Goal: Information Seeking & Learning: Understand process/instructions

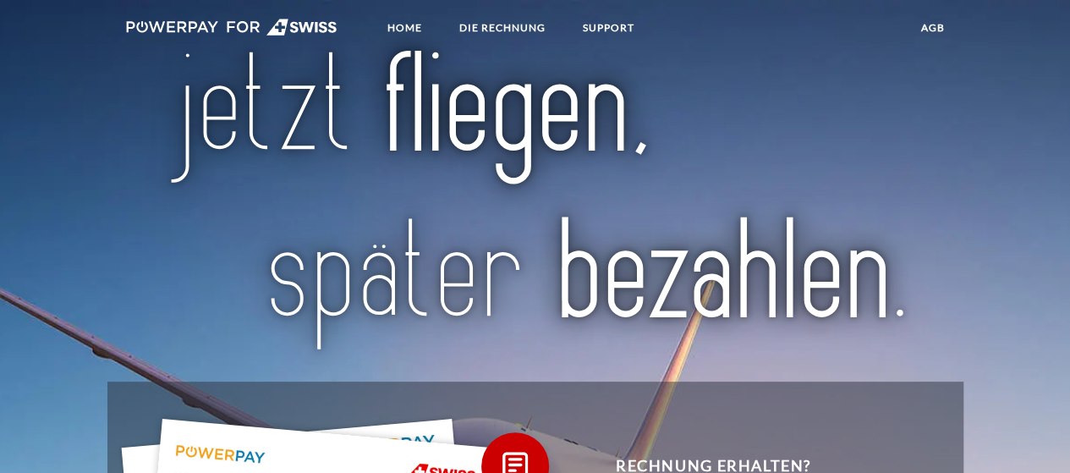
click at [501, 19] on link "DIE RECHNUNG" at bounding box center [501, 28] width 115 height 30
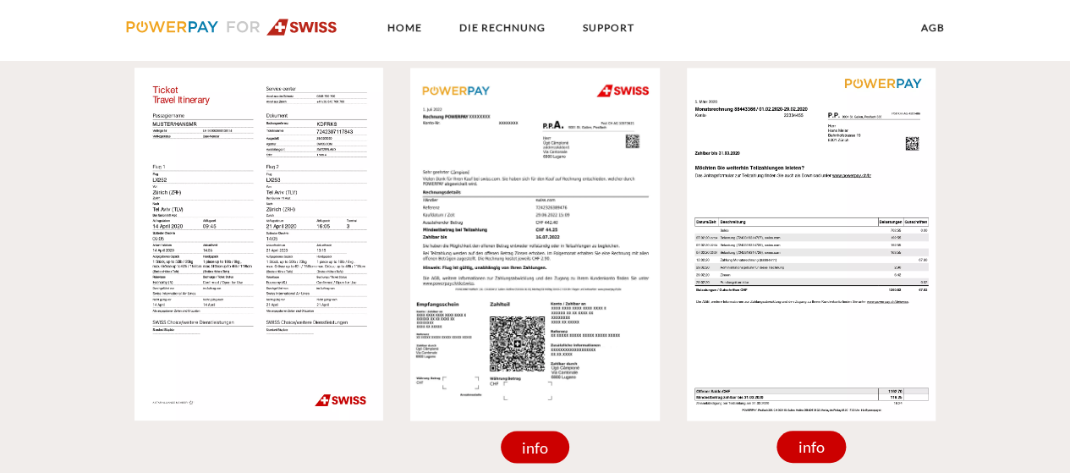
scroll to position [1508, 0]
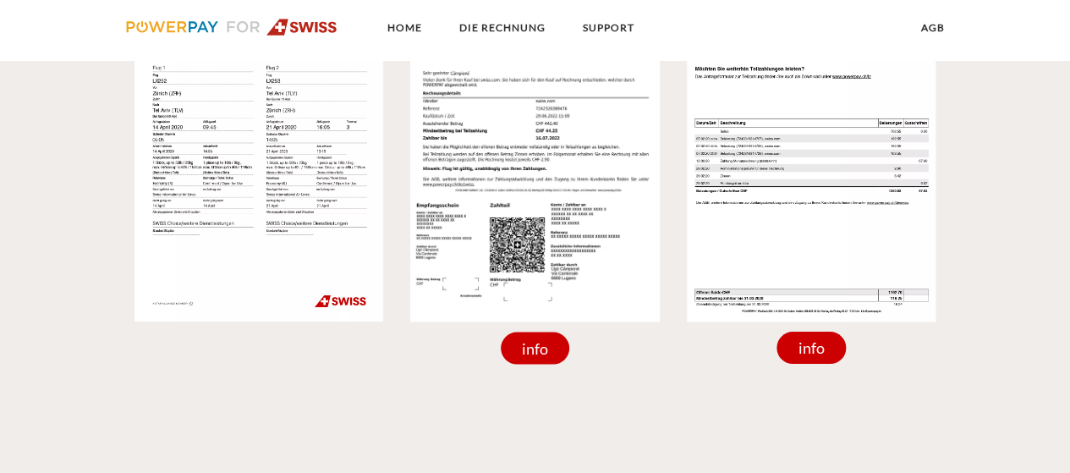
click at [528, 346] on div "info" at bounding box center [535, 347] width 69 height 32
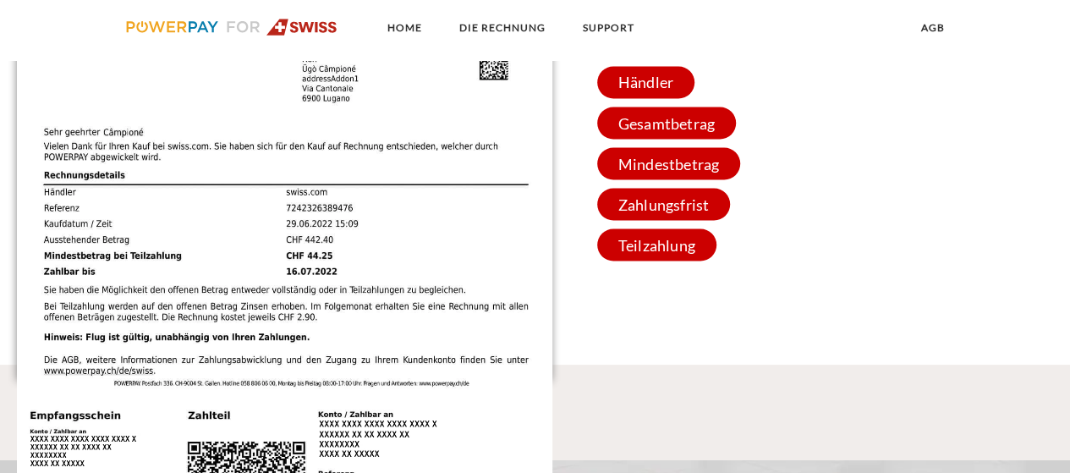
scroll to position [1469, 0]
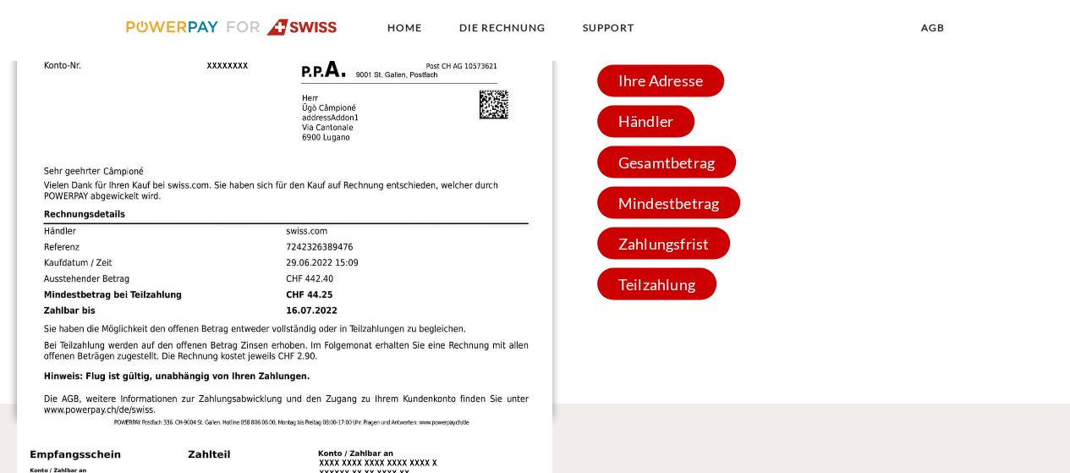
click at [528, 346] on img at bounding box center [284, 326] width 535 height 757
click at [653, 400] on div "2 Einzelrechnung X Rechnungs- und Kontonummer Ihre Rechnungs –und Kontonummer. …" at bounding box center [535, 167] width 1070 height 473
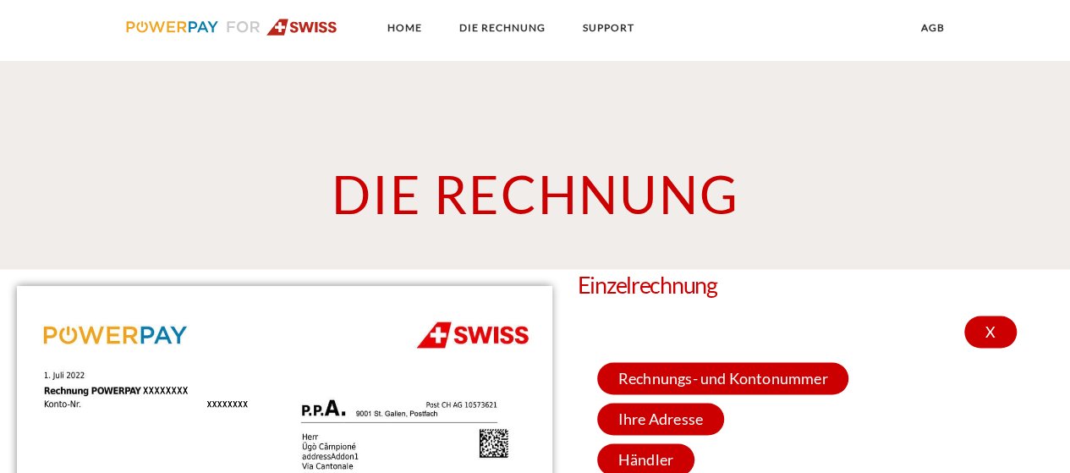
click at [493, 26] on link "DIE RECHNUNG" at bounding box center [501, 28] width 115 height 30
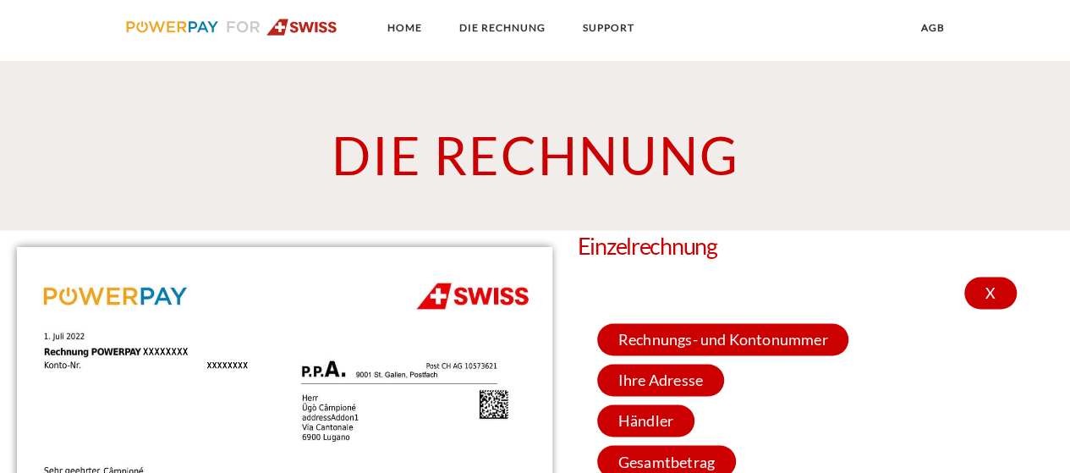
click at [989, 297] on div "X" at bounding box center [990, 293] width 52 height 32
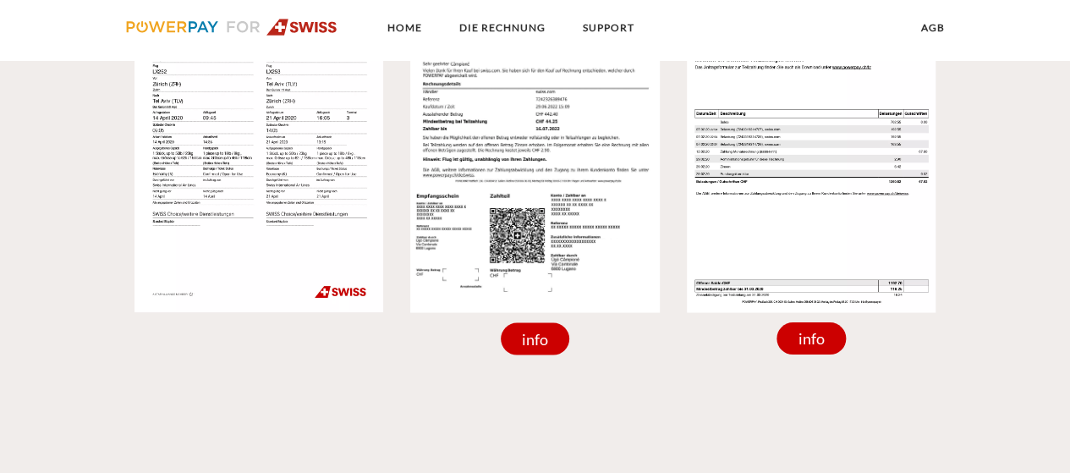
scroll to position [1592, 0]
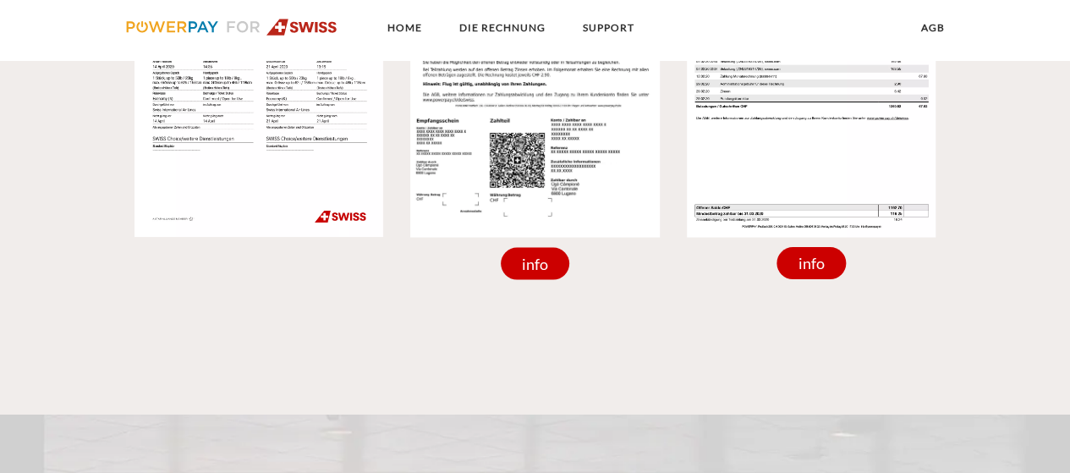
click at [822, 263] on div "info" at bounding box center [810, 263] width 69 height 32
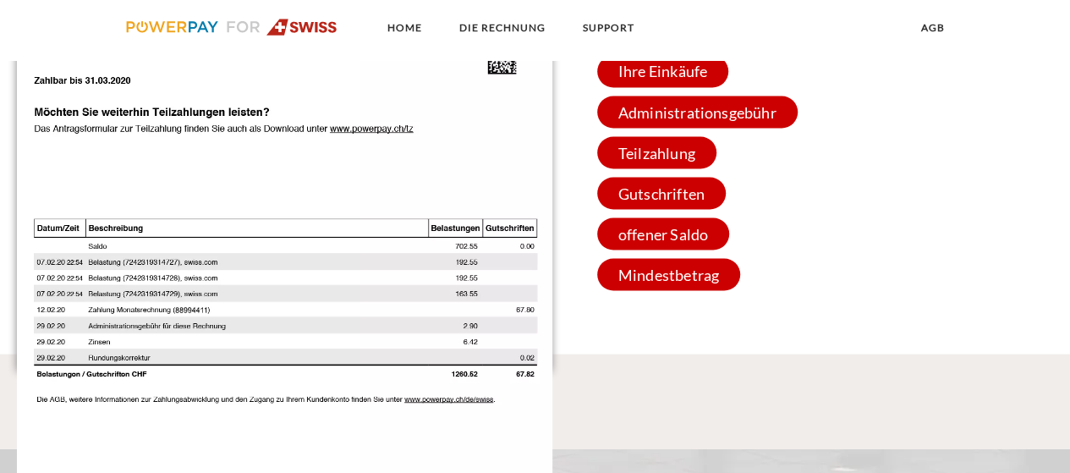
scroll to position [1423, 0]
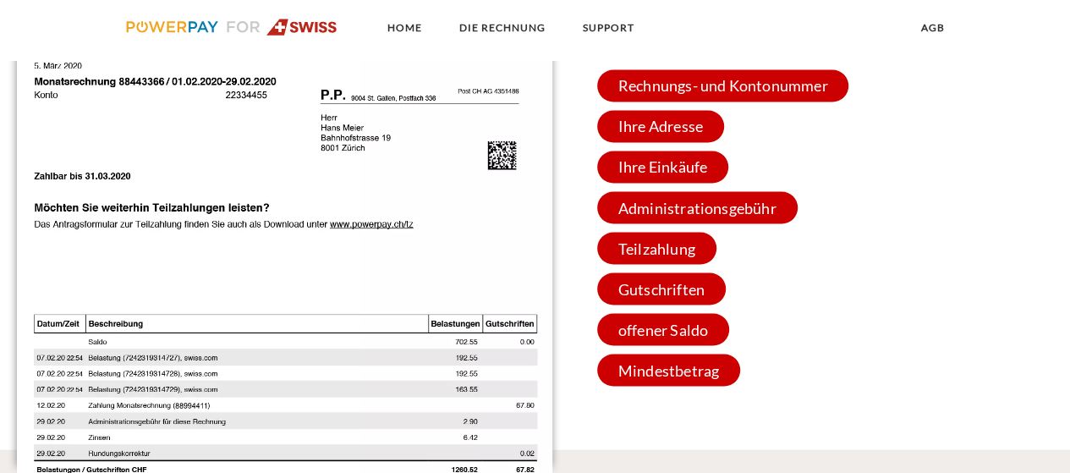
click at [881, 259] on div "Rechnungs- und Kontonummer Ihre Rechnungs –und Kontonummer. Bitte geben Sie die…" at bounding box center [856, 227] width 535 height 333
click at [879, 70] on div "Rechnungs- und Kontonummer Ihre Rechnungs –und Kontonummer. Bitte geben Sie die…" at bounding box center [856, 227] width 535 height 333
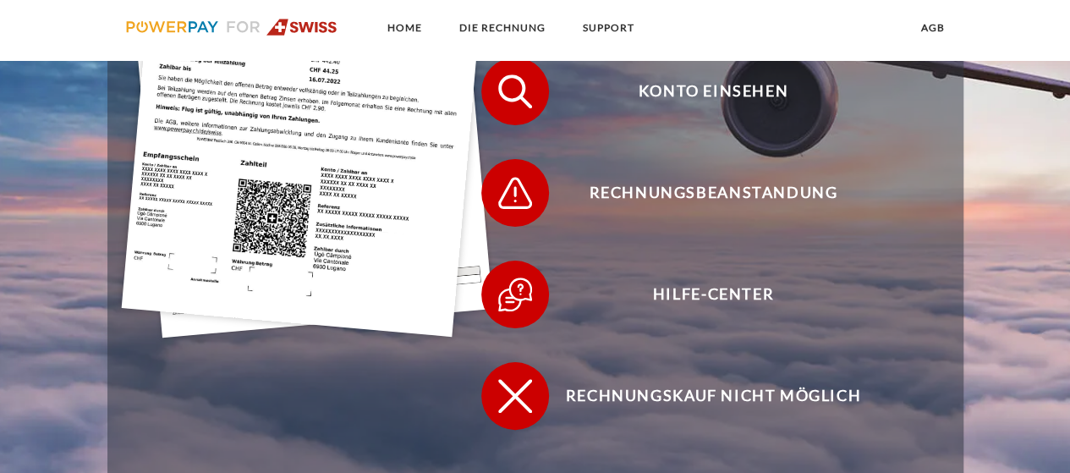
scroll to position [408, 0]
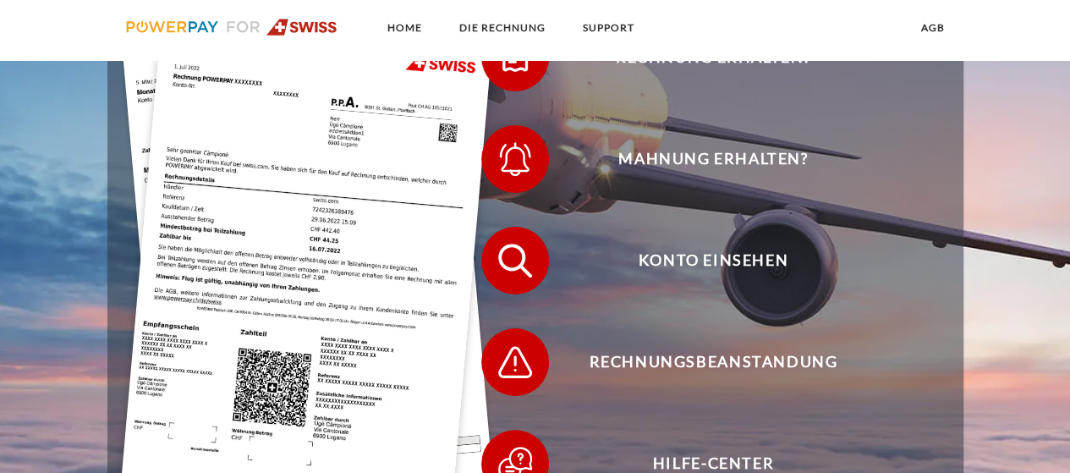
click at [745, 259] on span "Konto einsehen" at bounding box center [713, 261] width 414 height 68
